Goal: Navigation & Orientation: Go to known website

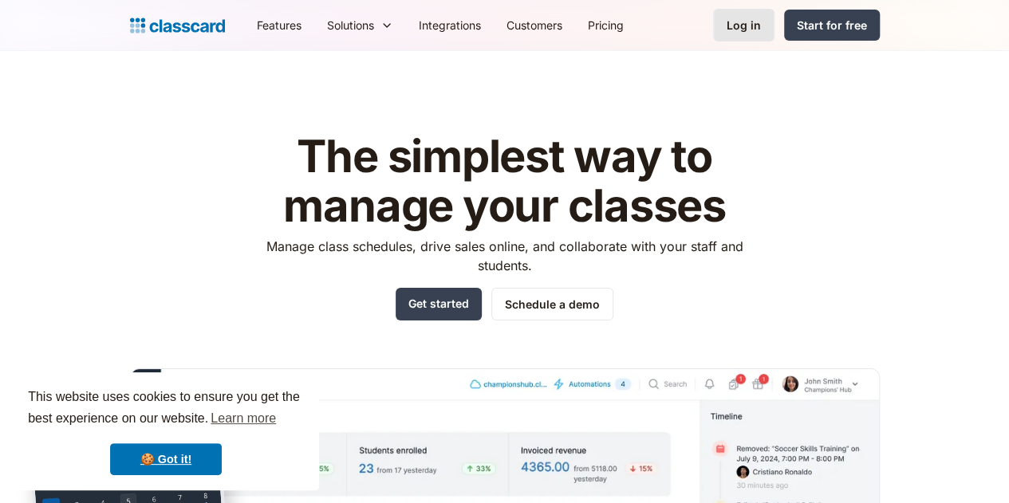
click at [761, 26] on div "Log in" at bounding box center [744, 25] width 34 height 17
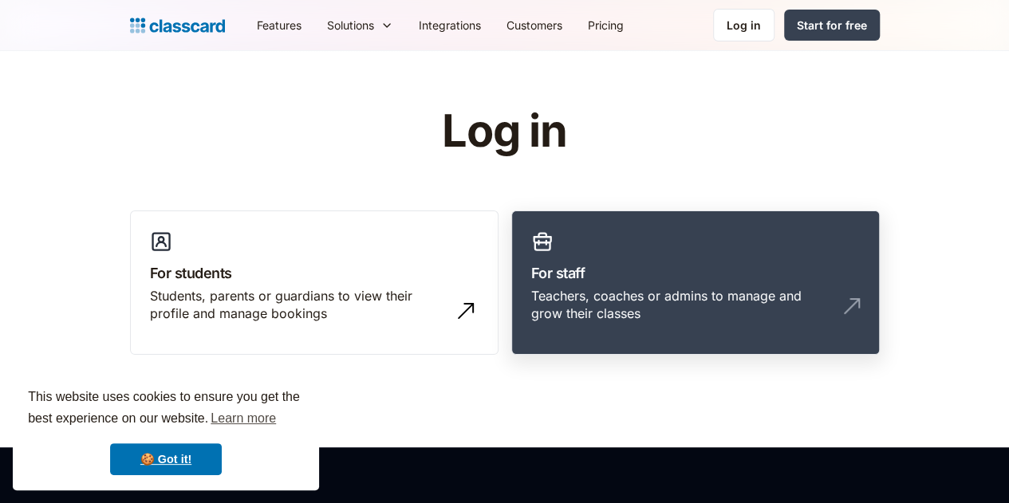
click at [664, 264] on h3 "For staff" at bounding box center [695, 273] width 329 height 22
